Goal: Answer question/provide support: Share knowledge or assist other users

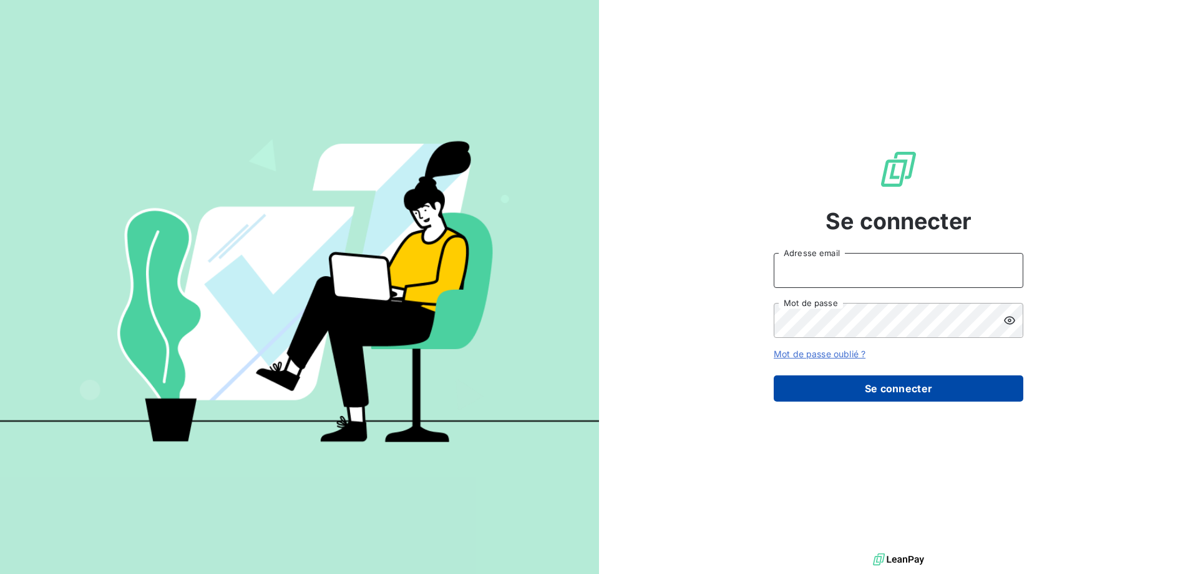
type input "[EMAIL_ADDRESS][DOMAIN_NAME]"
click at [899, 388] on button "Se connecter" at bounding box center [899, 388] width 250 height 26
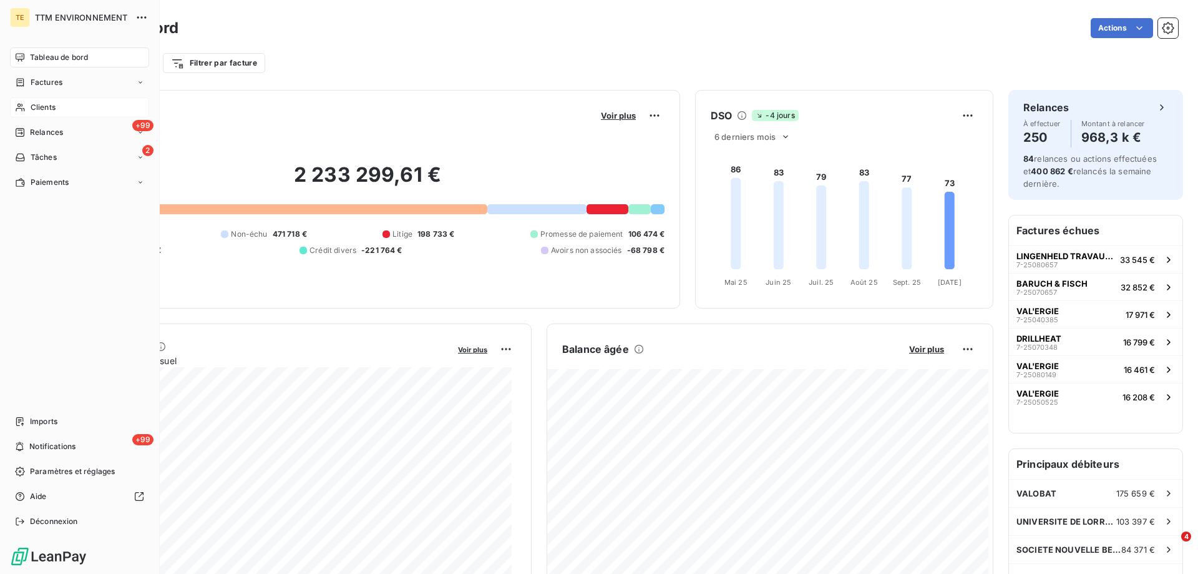
click at [37, 106] on span "Clients" at bounding box center [43, 107] width 25 height 11
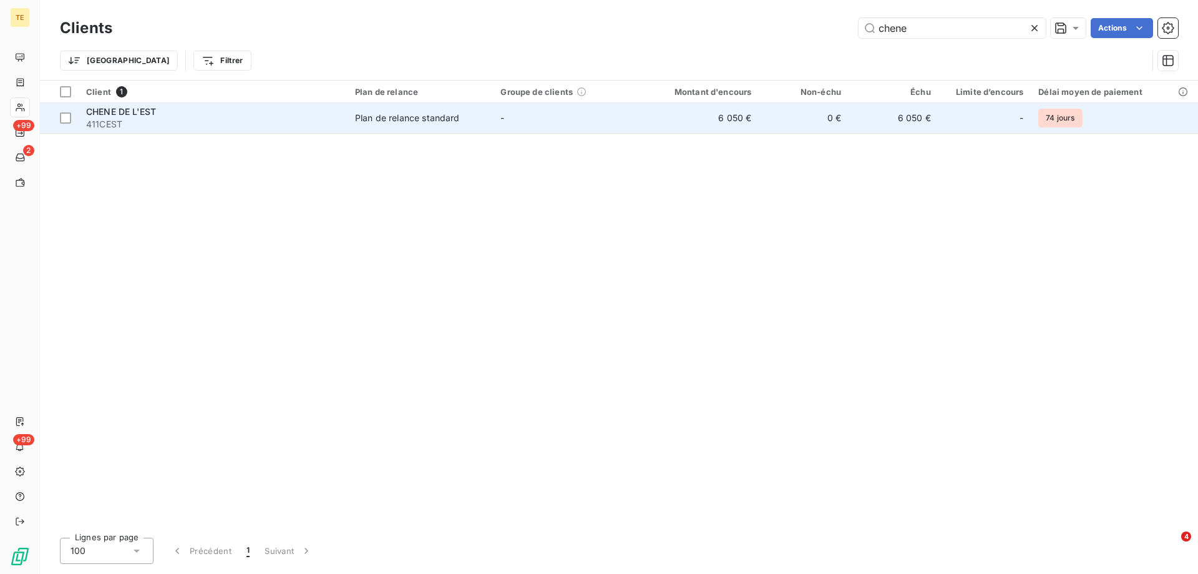
type input "chene"
click at [143, 113] on span "CHENE DE L'EST" at bounding box center [121, 111] width 70 height 11
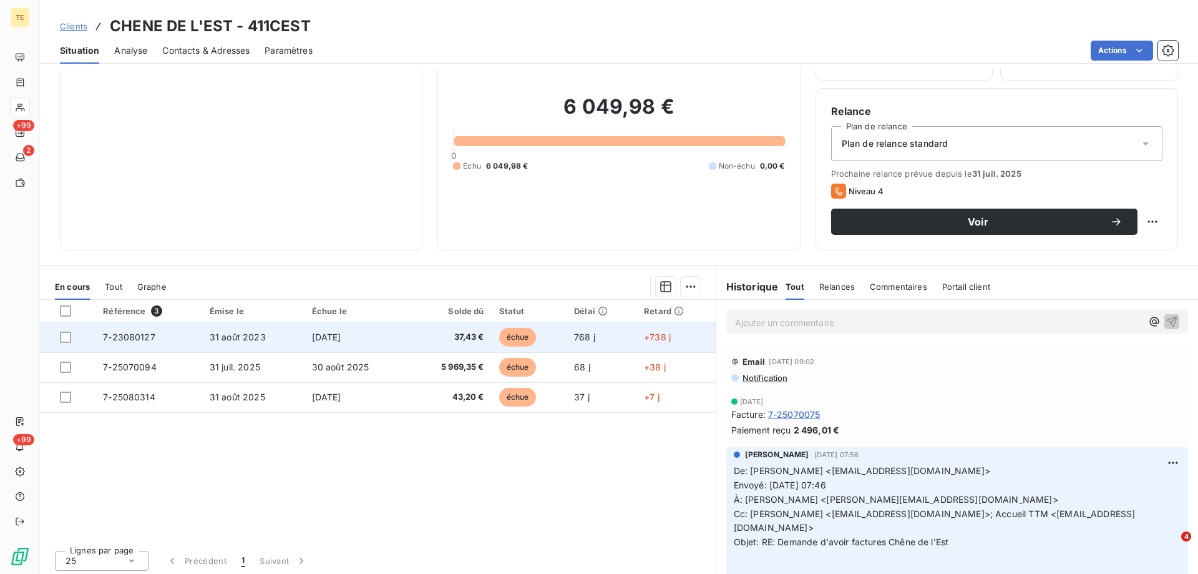
scroll to position [79, 0]
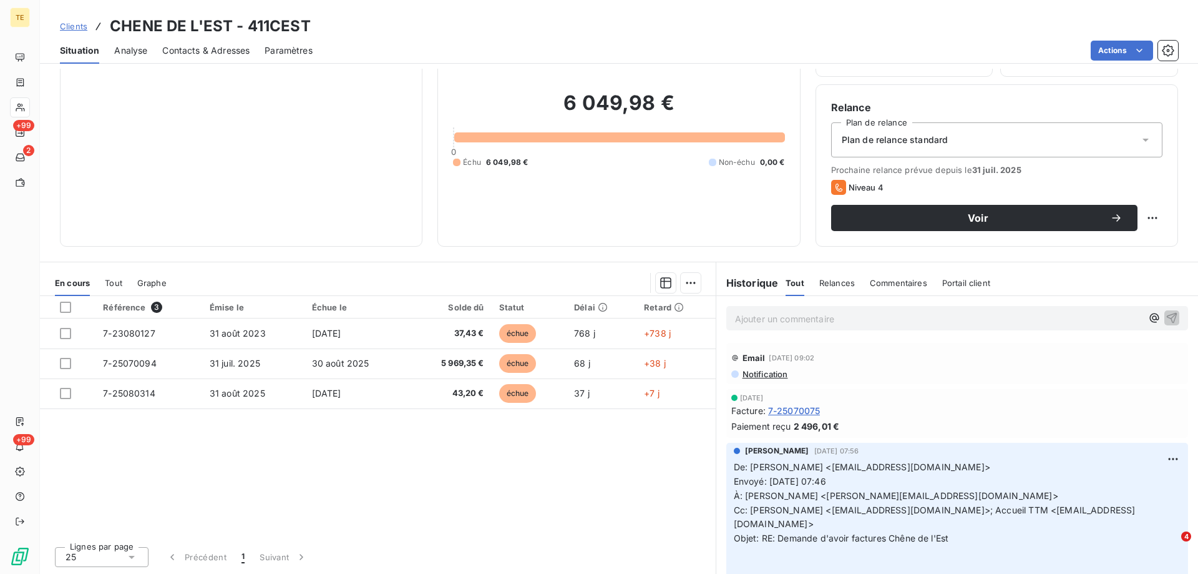
click at [752, 323] on p "Ajouter un commentaire ﻿" at bounding box center [938, 319] width 407 height 16
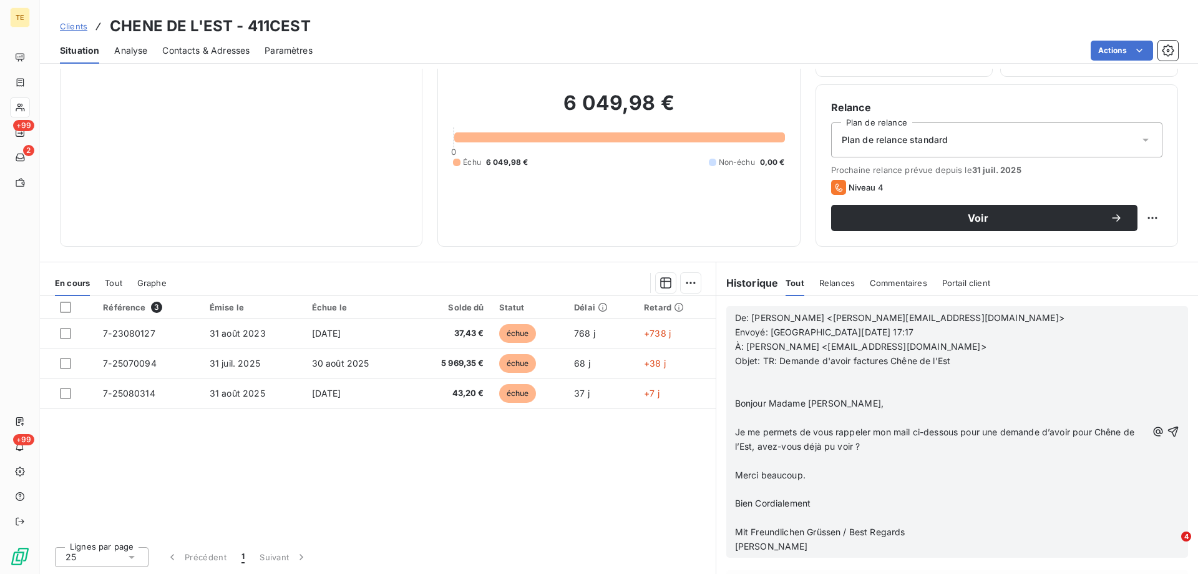
click at [796, 376] on p "﻿" at bounding box center [941, 375] width 412 height 14
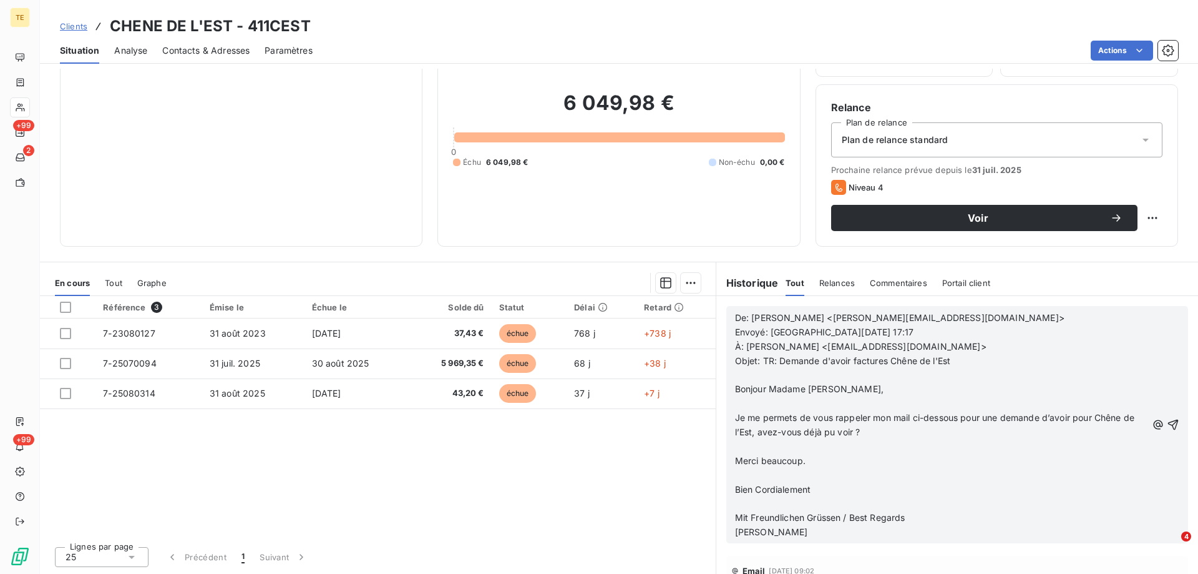
click at [786, 404] on p at bounding box center [941, 403] width 412 height 14
click at [1168, 422] on icon "button" at bounding box center [1173, 424] width 11 height 11
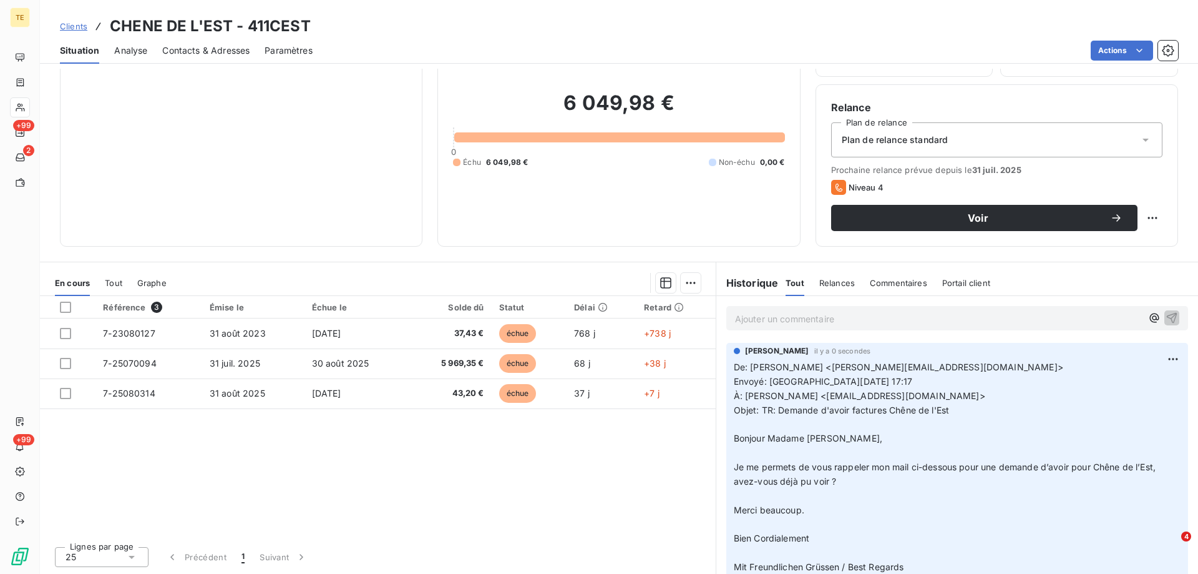
click at [755, 320] on p "Ajouter un commentaire ﻿" at bounding box center [938, 319] width 407 height 16
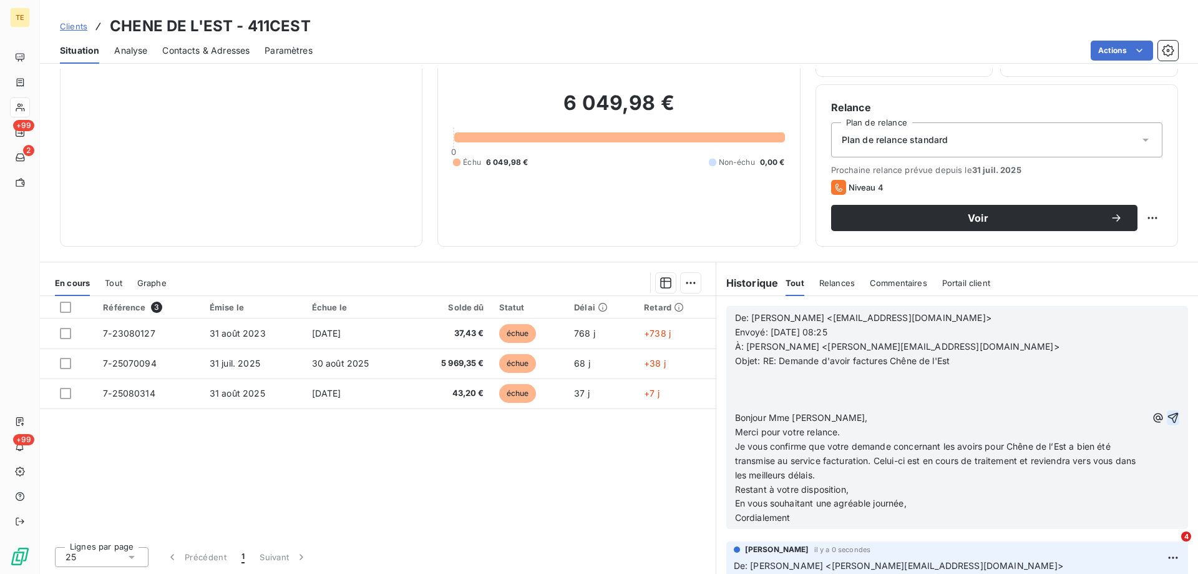
click at [770, 377] on p "﻿" at bounding box center [941, 375] width 412 height 14
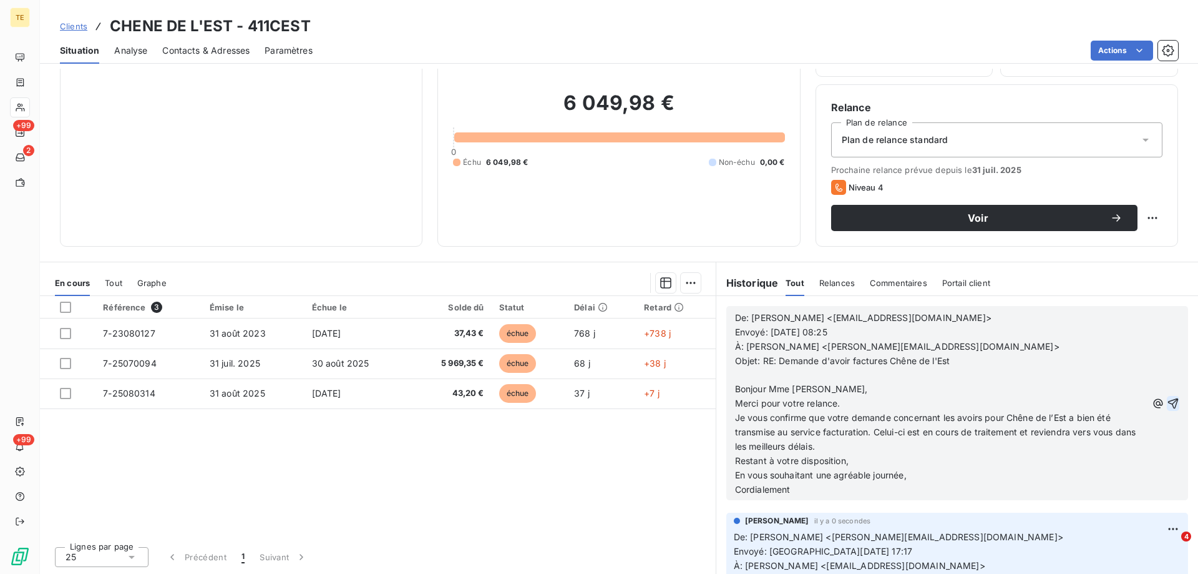
click at [841, 381] on p "﻿" at bounding box center [941, 375] width 412 height 14
click at [835, 386] on p "Bonjour Mme [PERSON_NAME]," at bounding box center [941, 389] width 412 height 14
click at [1167, 399] on icon "button" at bounding box center [1173, 403] width 12 height 12
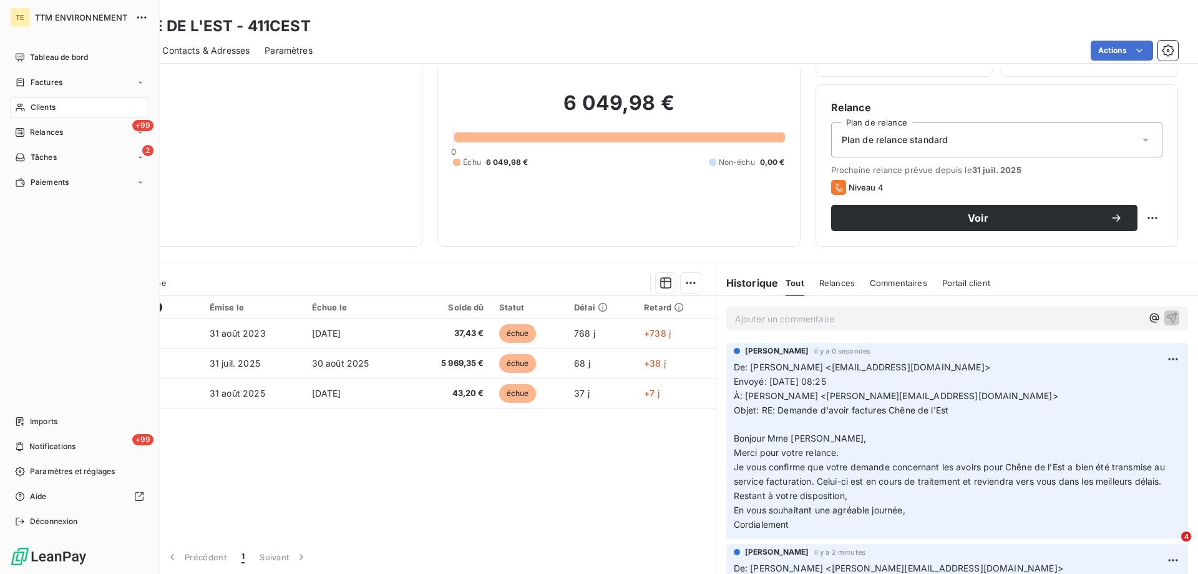
click at [42, 107] on span "Clients" at bounding box center [43, 107] width 25 height 11
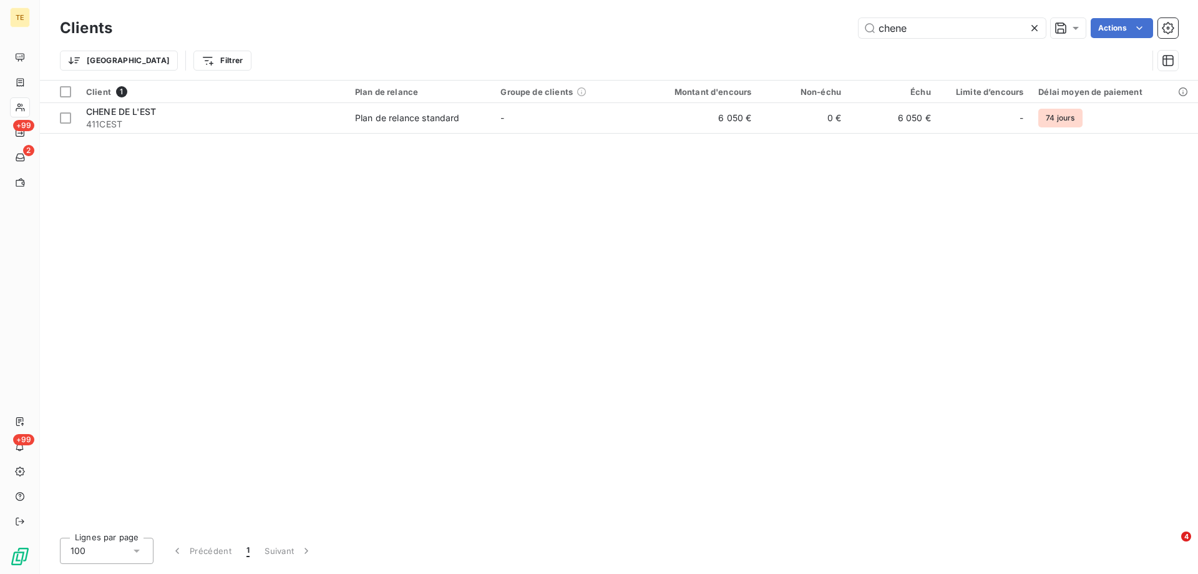
drag, startPoint x: 909, startPoint y: 29, endPoint x: 808, endPoint y: 29, distance: 101.1
click at [808, 29] on div "chene Actions" at bounding box center [652, 28] width 1051 height 20
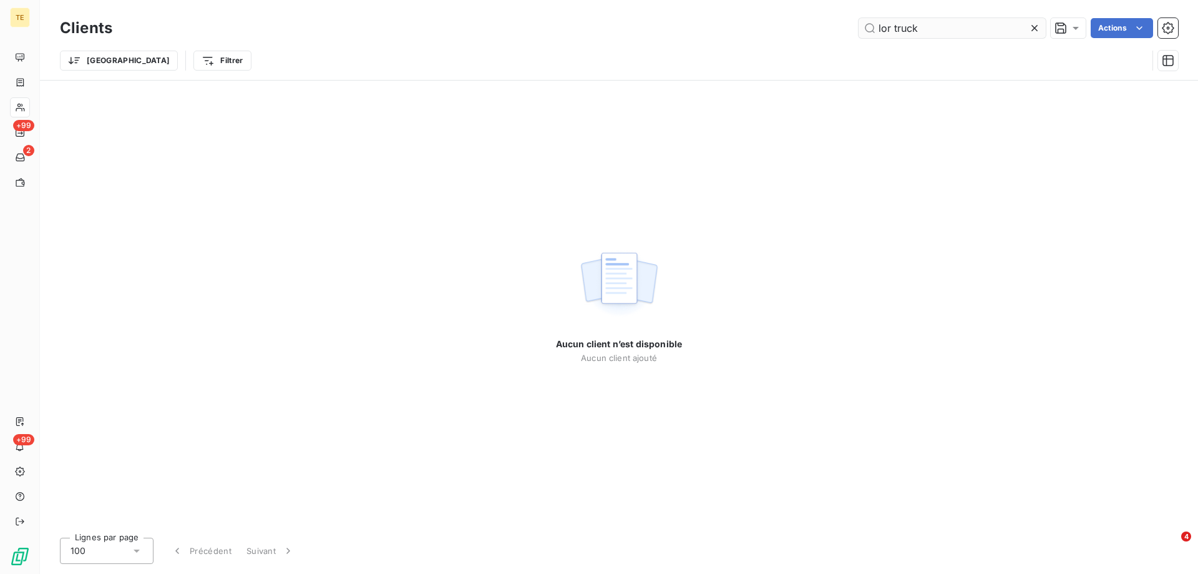
drag, startPoint x: 890, startPoint y: 26, endPoint x: 871, endPoint y: 26, distance: 19.4
click at [871, 26] on input "lor truck" at bounding box center [952, 28] width 187 height 20
drag, startPoint x: 941, startPoint y: 29, endPoint x: 854, endPoint y: 29, distance: 87.4
click at [854, 29] on div "lor truck Actions" at bounding box center [652, 28] width 1051 height 20
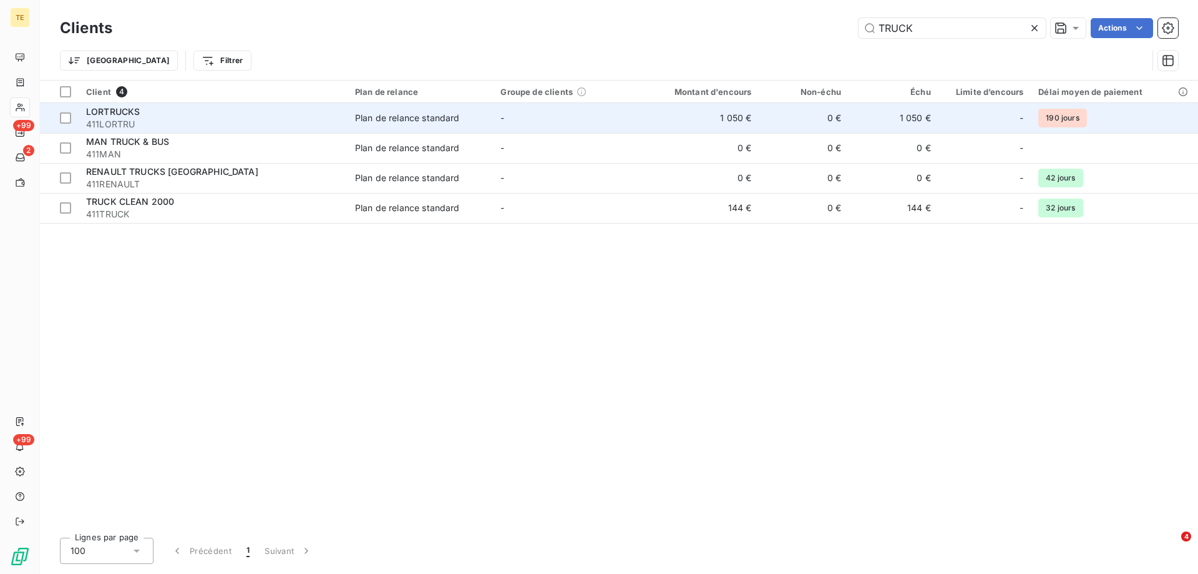
type input "TRUCK"
click at [127, 114] on span "LORTRUCKS" at bounding box center [113, 111] width 54 height 11
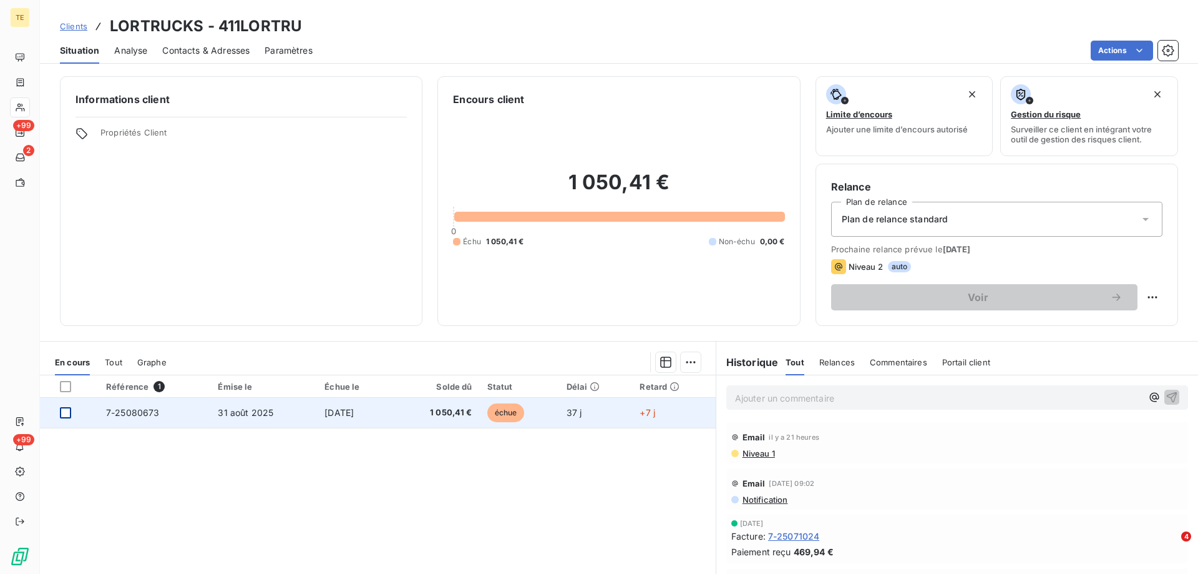
click at [62, 414] on div at bounding box center [65, 412] width 11 height 11
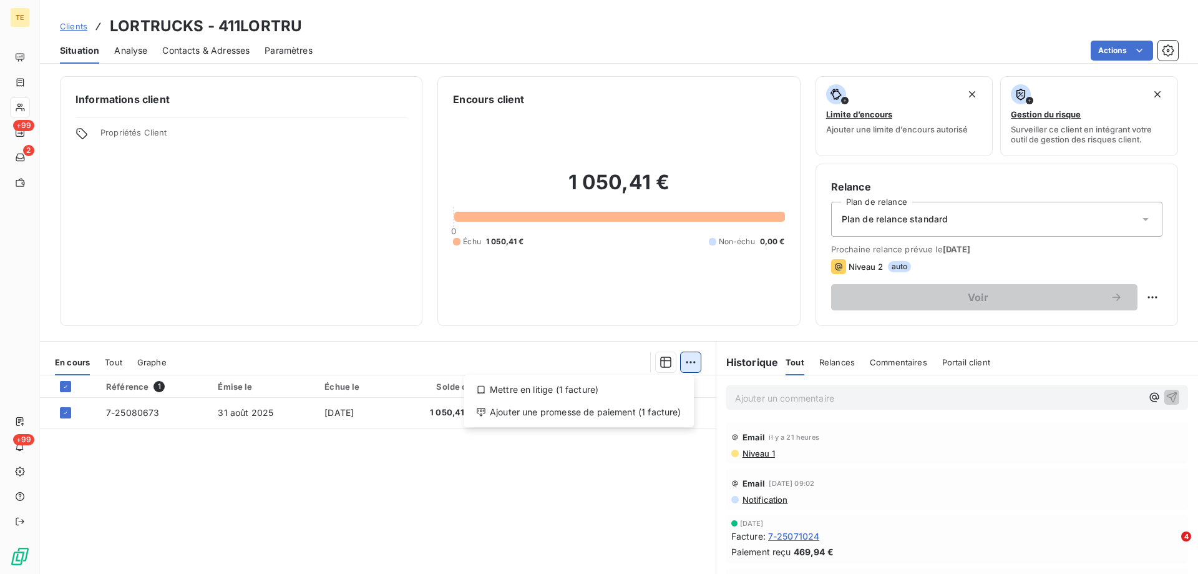
click at [687, 362] on html "TE +99 2 +99 Clients LORTRUCKS - 411LORTRU Situation Analyse Contacts & Adresse…" at bounding box center [599, 287] width 1198 height 574
click at [610, 412] on div "Ajouter une promesse de paiement (1 facture)" at bounding box center [579, 412] width 220 height 20
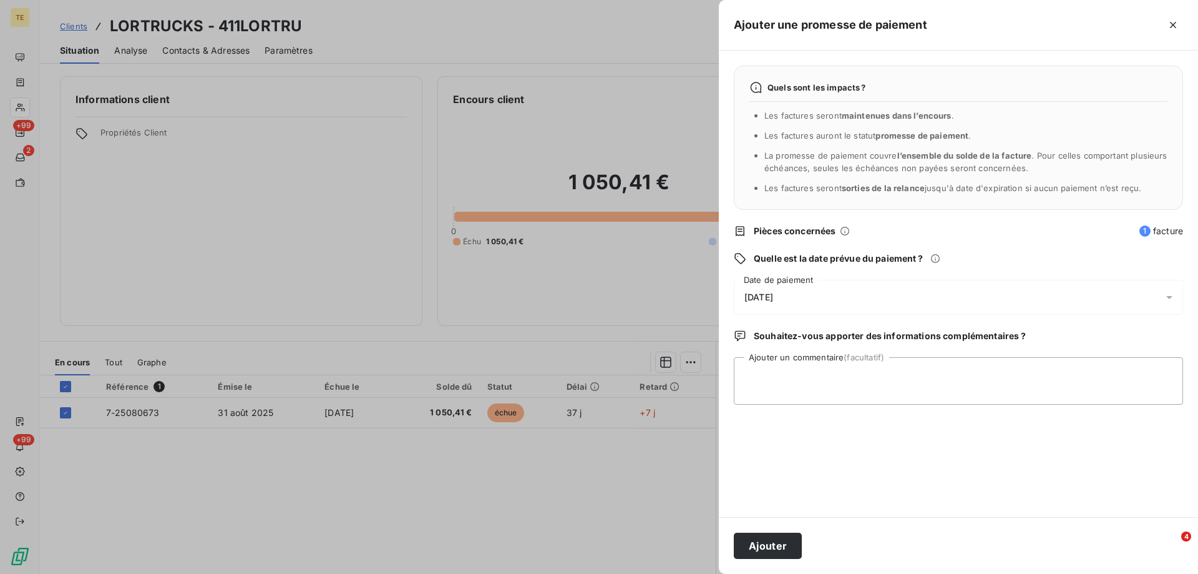
click at [773, 296] on span "[DATE]" at bounding box center [759, 297] width 29 height 10
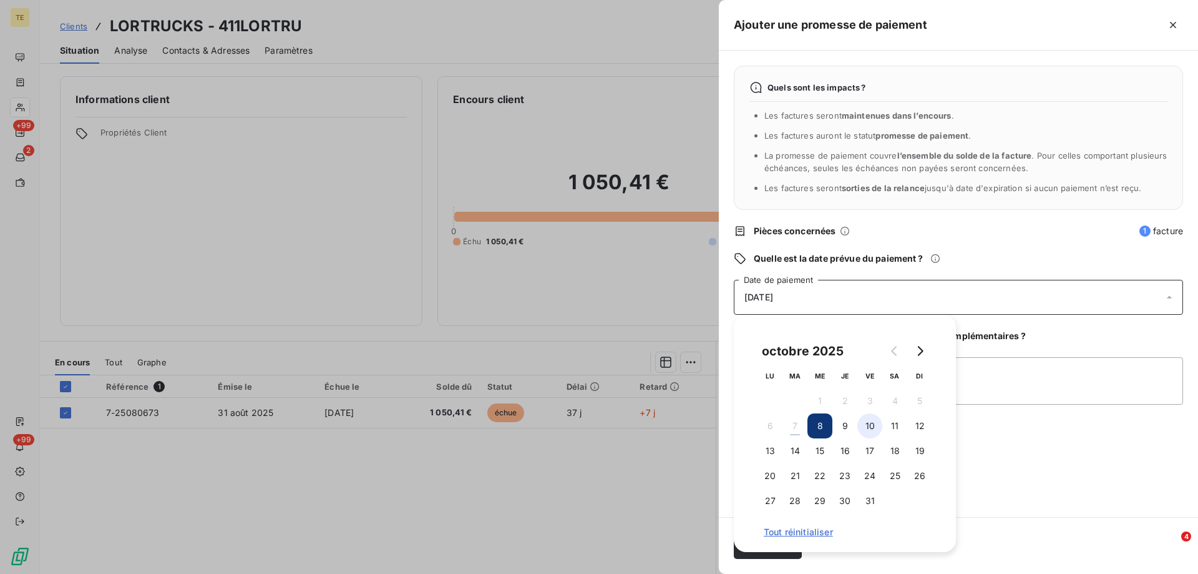
drag, startPoint x: 860, startPoint y: 423, endPoint x: 875, endPoint y: 423, distance: 15.0
click at [875, 423] on button "10" at bounding box center [870, 425] width 25 height 25
click at [869, 423] on button "10" at bounding box center [870, 425] width 25 height 25
click at [871, 431] on button "10" at bounding box center [870, 425] width 25 height 25
click at [1037, 461] on div "Quels sont les impacts ? Les factures seront maintenues dans l’encours . Les fa…" at bounding box center [958, 284] width 479 height 466
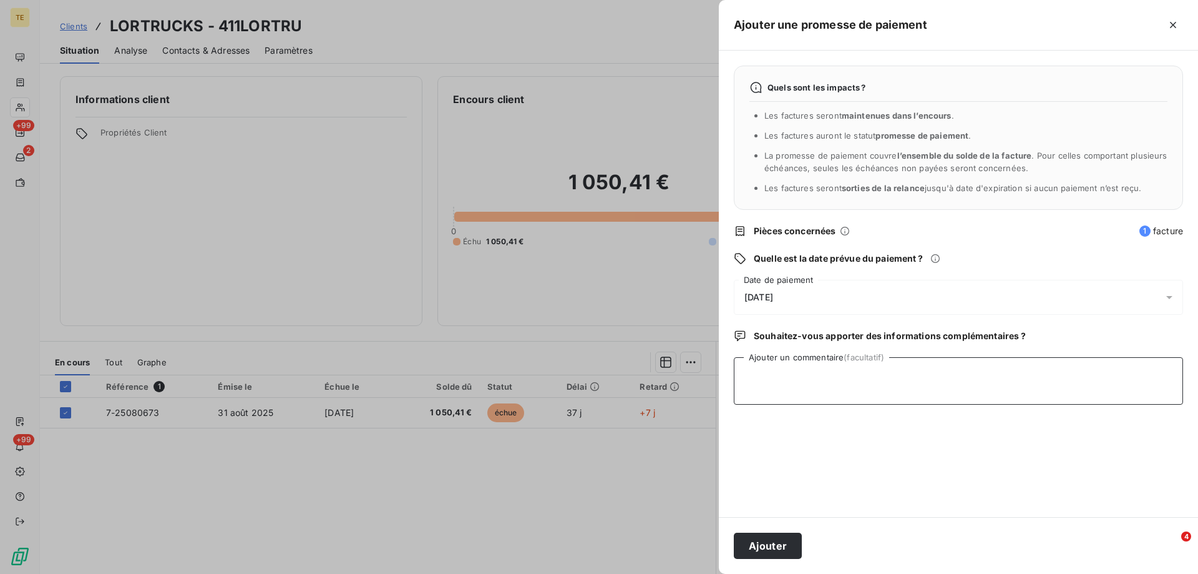
click at [748, 371] on textarea "Ajouter un commentaire (facultatif)" at bounding box center [958, 380] width 449 height 47
paste textarea "Bonjour Elle est planifiée pour le 10/10 [PERSON_NAME]"
click at [788, 374] on textarea "Bonjour Elle est planifiée pour le 10/10 [PERSON_NAME]" at bounding box center [958, 380] width 449 height 47
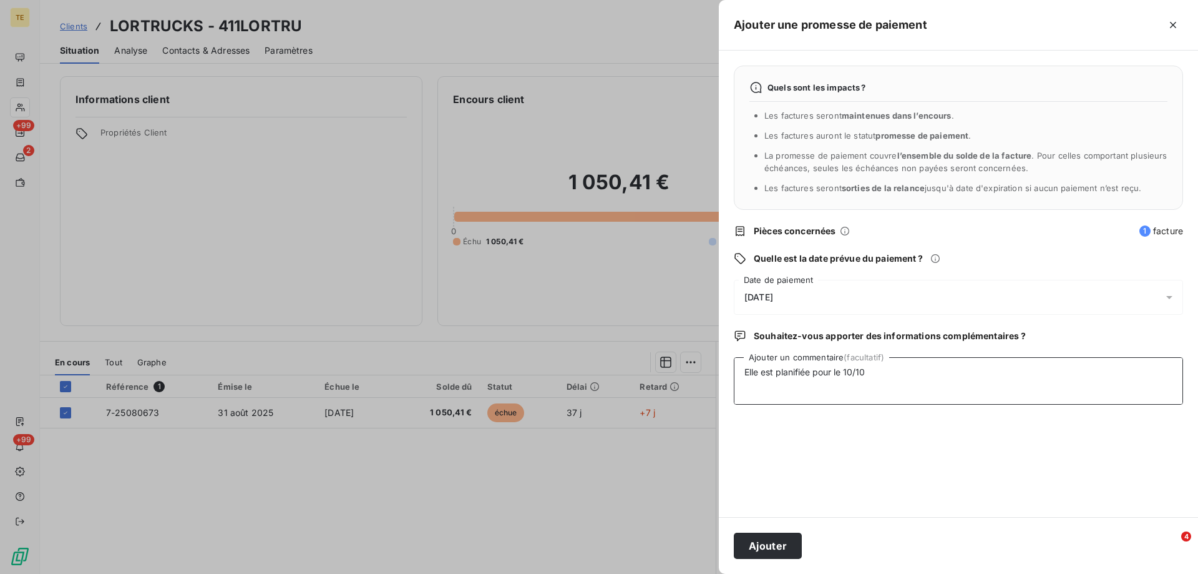
click at [786, 381] on textarea "Bonjour Elle est planifiée pour le 10/10 [PERSON_NAME]" at bounding box center [958, 380] width 449 height 47
type textarea "Bonjour Elle est planifiée pour le 10/10 [PERSON_NAME]"
click at [780, 549] on button "Ajouter" at bounding box center [768, 545] width 68 height 26
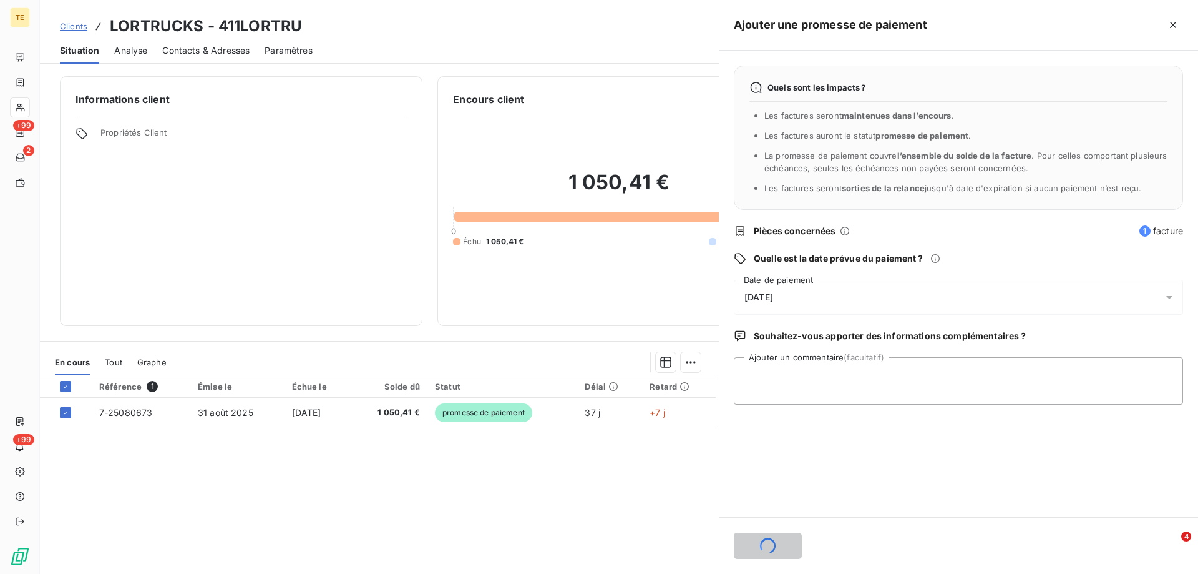
scroll to position [0, 0]
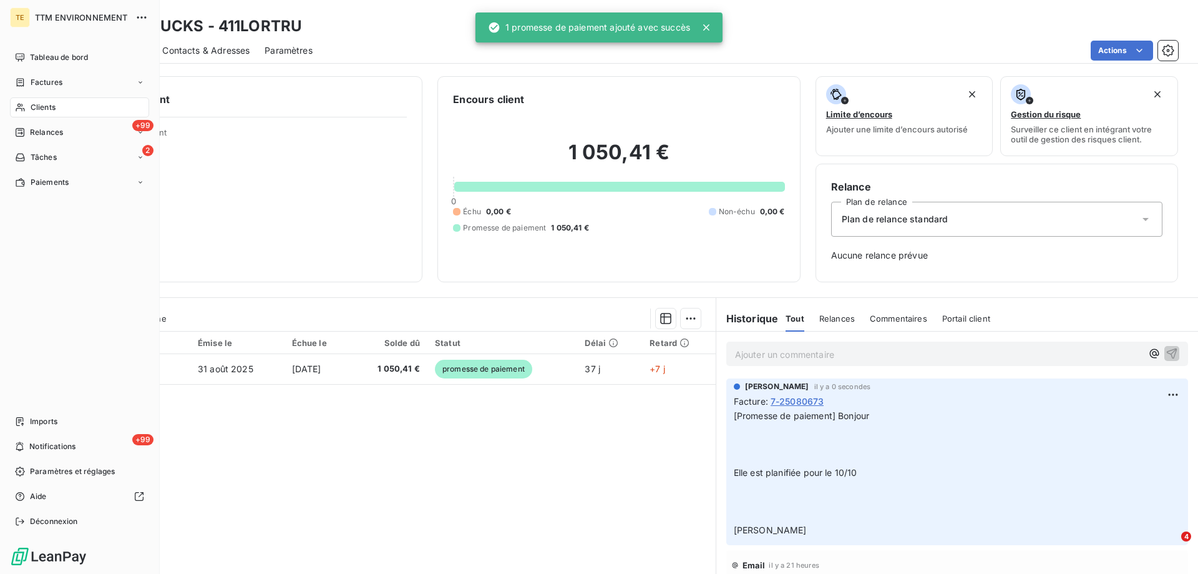
click at [44, 100] on div "Clients" at bounding box center [79, 107] width 139 height 20
